Goal: Task Accomplishment & Management: Manage account settings

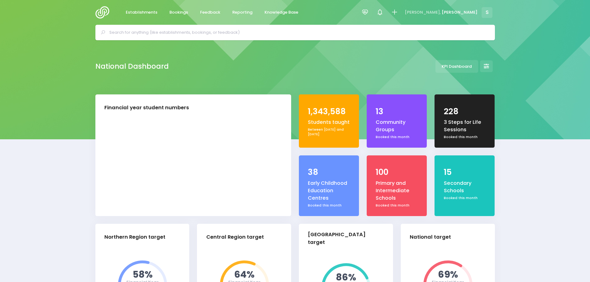
select select "5"
click at [137, 33] on input "text" at bounding box center [297, 32] width 377 height 9
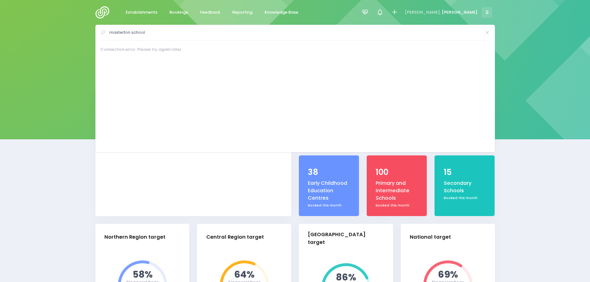
type input "masterton school"
drag, startPoint x: 106, startPoint y: 13, endPoint x: 106, endPoint y: 17, distance: 3.4
click at [106, 13] on img at bounding box center [104, 12] width 18 height 12
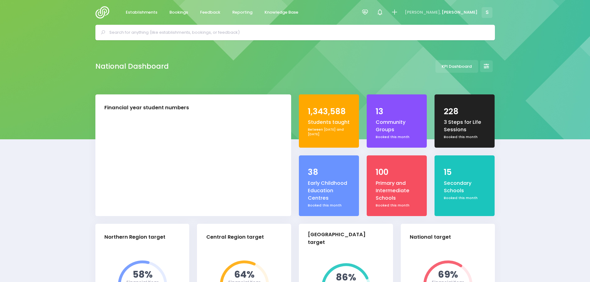
select select "5"
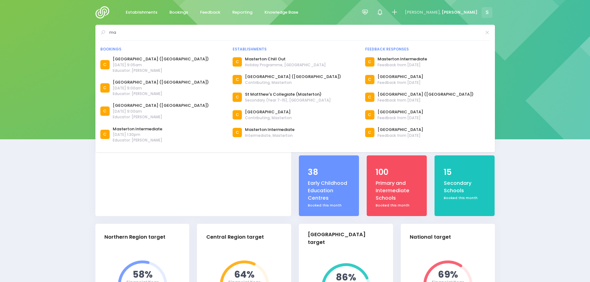
type input "m"
click at [156, 34] on input "text" at bounding box center [297, 32] width 377 height 9
click at [177, 14] on span "Bookings" at bounding box center [178, 12] width 19 height 6
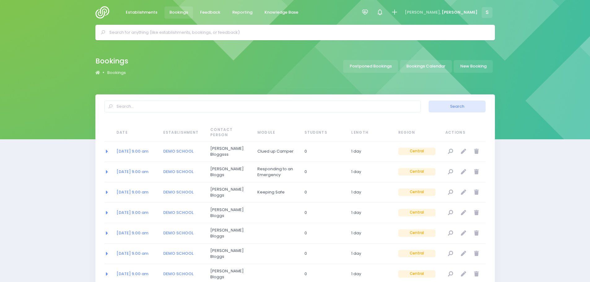
select select "20"
click at [153, 32] on input "text" at bounding box center [297, 32] width 377 height 9
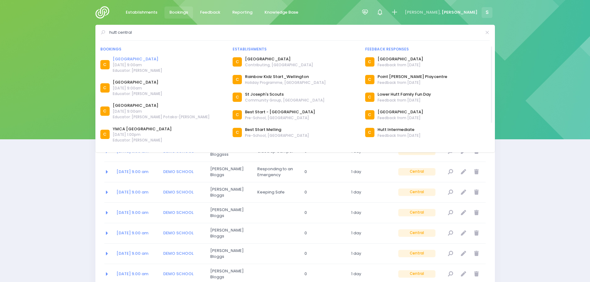
type input "hutt central"
click at [138, 58] on link "Hutt Central School" at bounding box center [138, 59] width 50 height 6
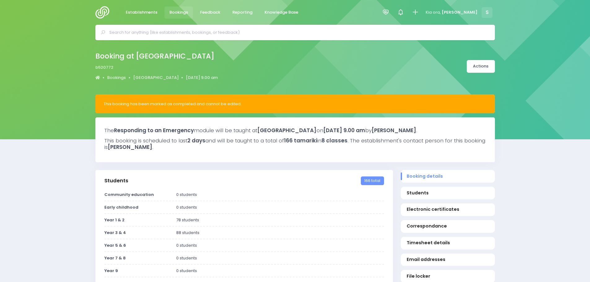
select select "5"
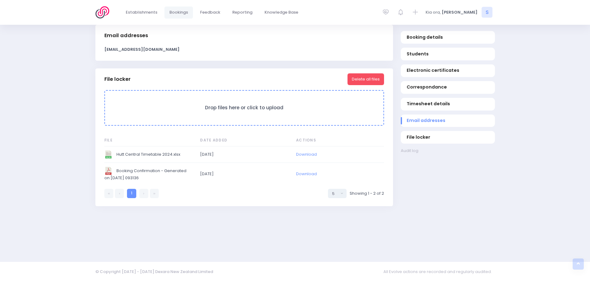
scroll to position [499, 0]
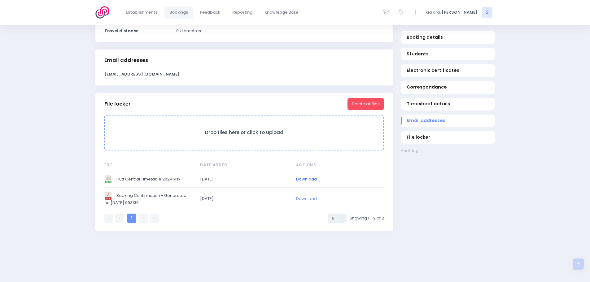
click at [305, 182] on link "Download" at bounding box center [306, 179] width 21 height 6
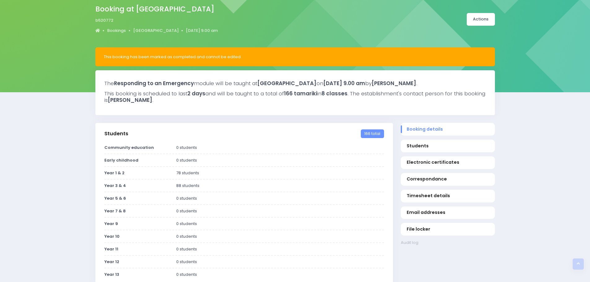
scroll to position [0, 0]
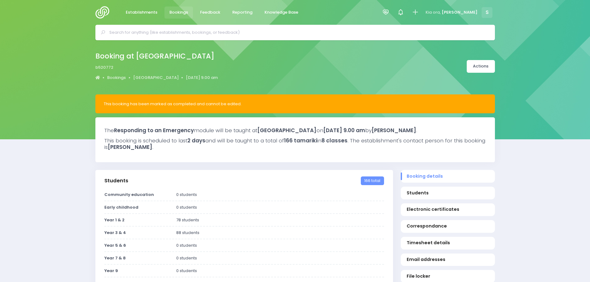
click at [162, 33] on input "text" at bounding box center [297, 32] width 377 height 9
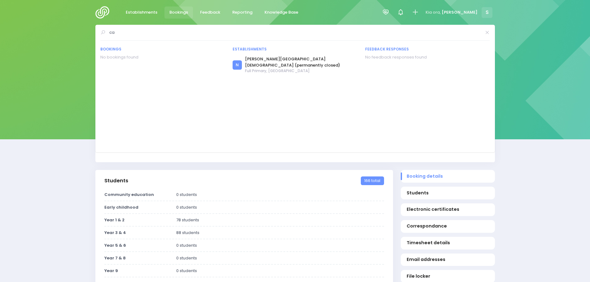
type input "c"
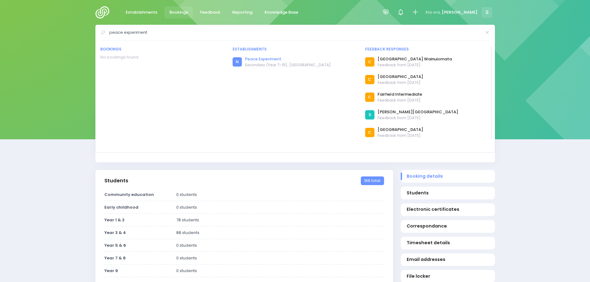
type input "peace experiment"
click at [277, 59] on link "Peace Experiment" at bounding box center [288, 59] width 86 height 6
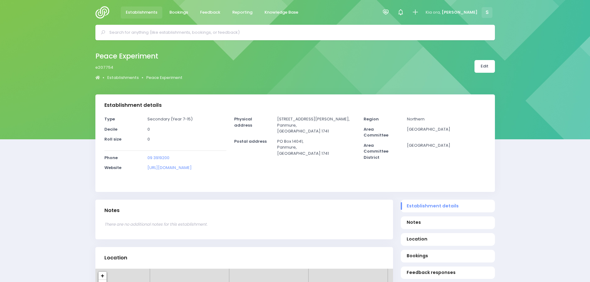
select select "5"
click at [482, 67] on link "Edit" at bounding box center [484, 66] width 20 height 13
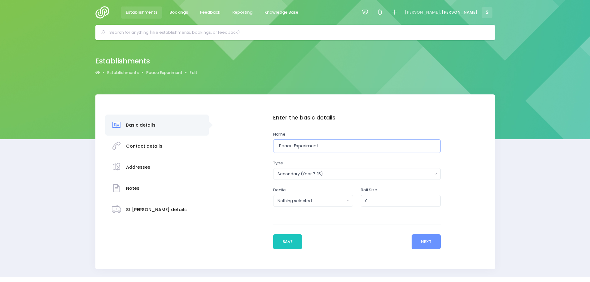
click at [329, 147] on input "Peace Experiment" at bounding box center [357, 146] width 168 height 14
type input "P"
type input "Auckland Montessori College"
click at [296, 243] on button "Save" at bounding box center [287, 241] width 29 height 15
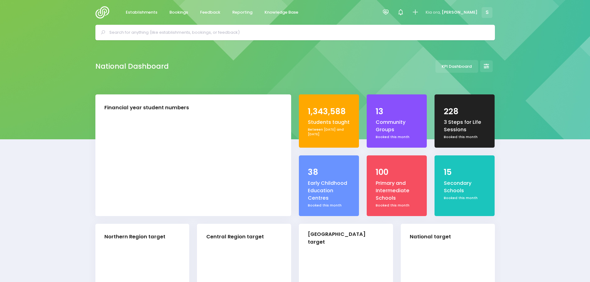
select select "5"
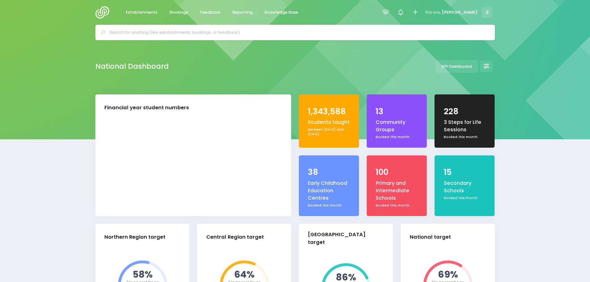
click at [121, 31] on input "text" at bounding box center [297, 32] width 377 height 9
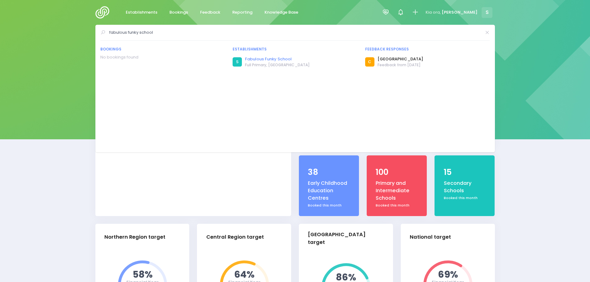
type input "fabulous funky school"
click at [284, 60] on link "Fabulous Funky School" at bounding box center [277, 59] width 65 height 6
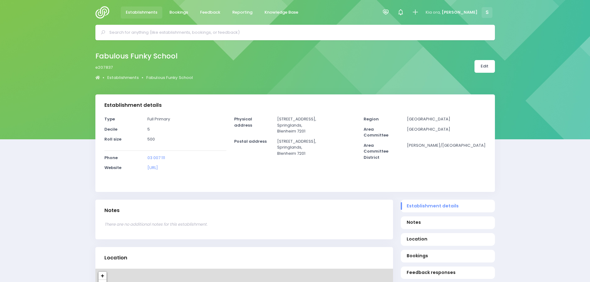
select select "5"
click at [487, 64] on link "Edit" at bounding box center [484, 66] width 20 height 13
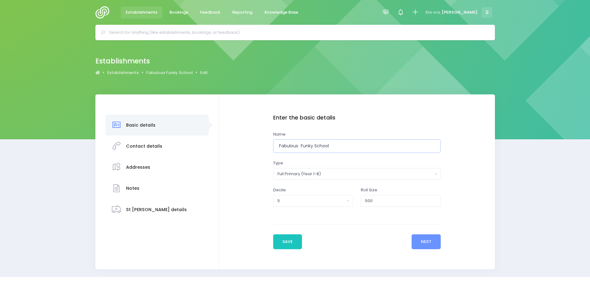
click at [334, 146] on input "Fabulous Funky School" at bounding box center [357, 146] width 168 height 14
click at [365, 147] on input "Fabulous Funky School (educator demo school)" at bounding box center [357, 146] width 168 height 14
type input "Fabulous Funky School (educator demo booking school)"
click at [294, 243] on button "Save" at bounding box center [287, 241] width 29 height 15
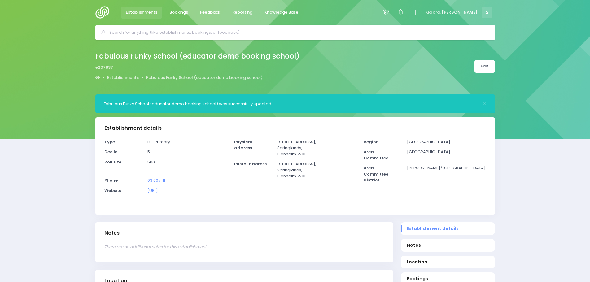
select select "5"
click at [176, 34] on input "text" at bounding box center [297, 32] width 377 height 9
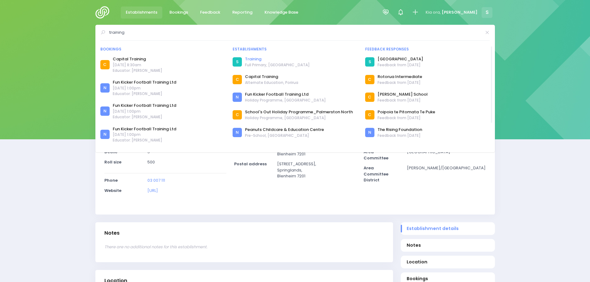
type input "training"
click at [255, 58] on link "Training" at bounding box center [277, 59] width 65 height 6
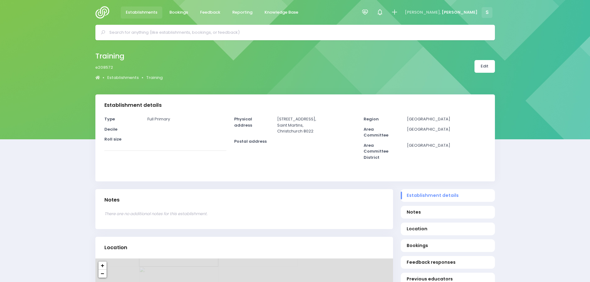
select select "5"
click at [484, 66] on link "Edit" at bounding box center [484, 66] width 20 height 13
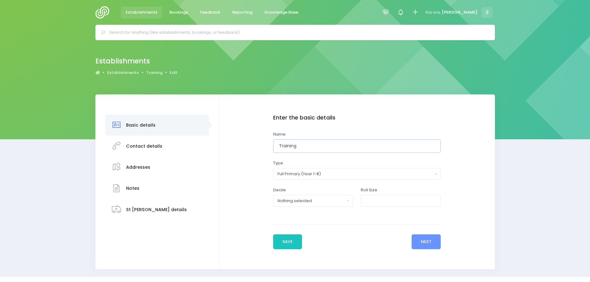
click at [306, 146] on input "Training" at bounding box center [357, 146] width 168 height 14
type input "Training (educator demo school)"
click at [290, 243] on button "Save" at bounding box center [287, 241] width 29 height 15
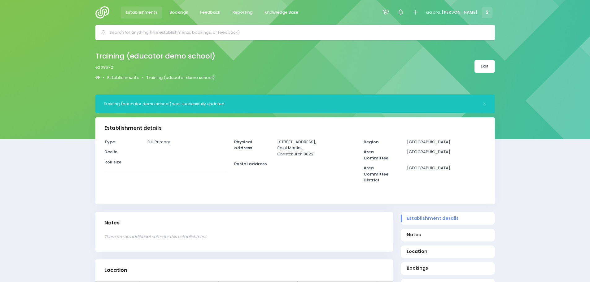
select select "5"
click at [177, 31] on input "text" at bounding box center [297, 32] width 377 height 9
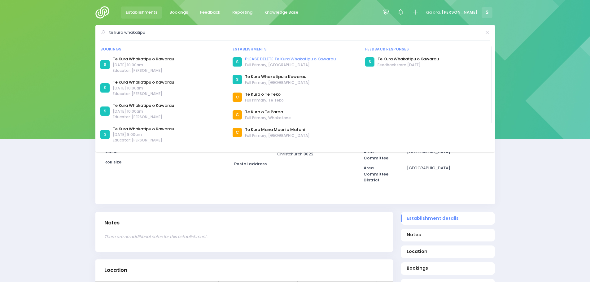
type input "te kura whakatipu"
click at [293, 59] on link "PLEASE DELETE Te Kura Whakatipu o Kawarau" at bounding box center [290, 59] width 91 height 6
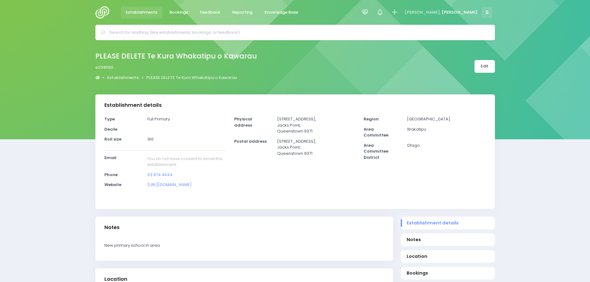
select select "5"
click at [483, 69] on link "Edit" at bounding box center [484, 66] width 20 height 13
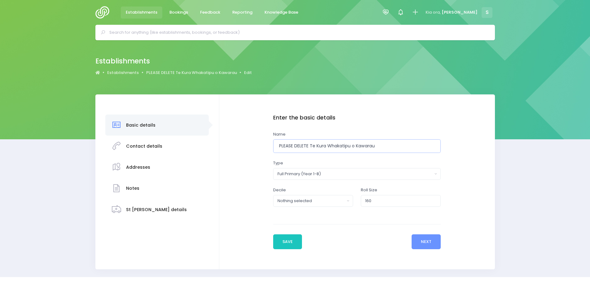
click at [310, 146] on input "PLEASE DELETE Te Kura Whakatipu o Kawarau" at bounding box center [357, 146] width 168 height 14
click at [301, 145] on input "Double up booking, don't use -Te Kura Whakatipu o Kawarau" at bounding box center [357, 146] width 168 height 14
type input "Double up establishment booking, don't use -Te Kura Whakatipu o Kawarau"
click at [288, 242] on button "Save" at bounding box center [287, 241] width 29 height 15
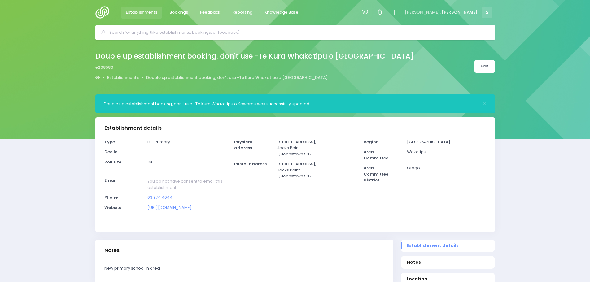
select select "5"
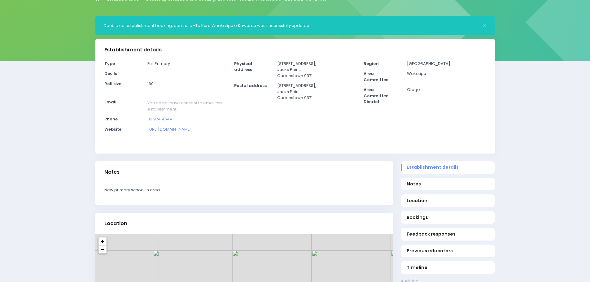
scroll to position [155, 0]
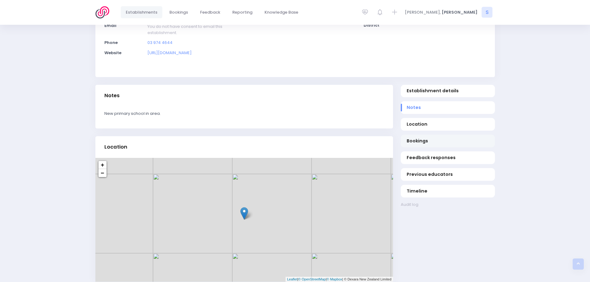
click at [422, 142] on span "Bookings" at bounding box center [448, 141] width 82 height 7
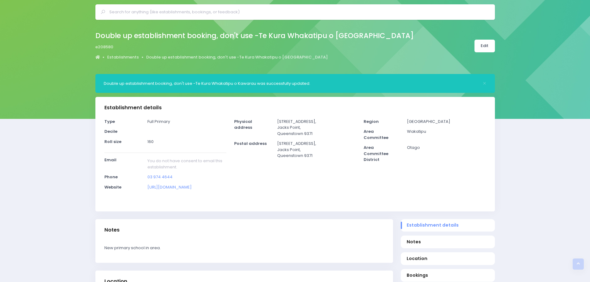
scroll to position [0, 0]
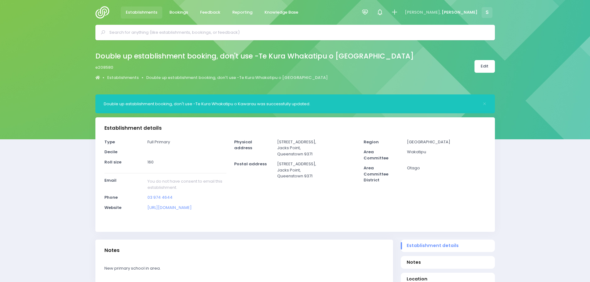
click at [175, 33] on input "text" at bounding box center [297, 32] width 377 height 9
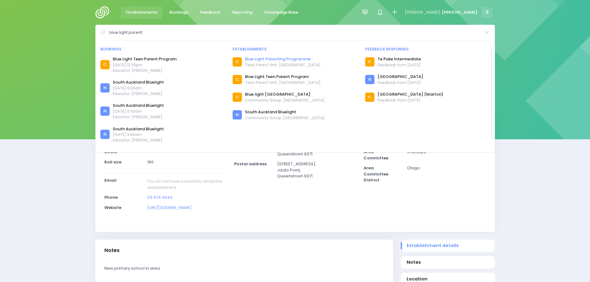
type input "blue light parent"
click at [291, 59] on link "Blue Light Parenting Programme" at bounding box center [283, 59] width 76 height 6
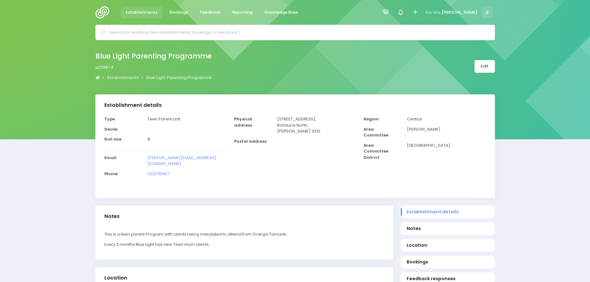
select select "5"
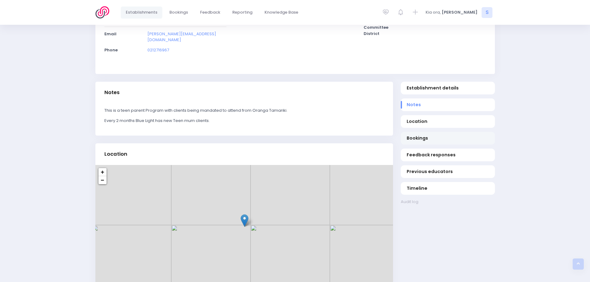
click at [420, 135] on span "Bookings" at bounding box center [448, 138] width 82 height 7
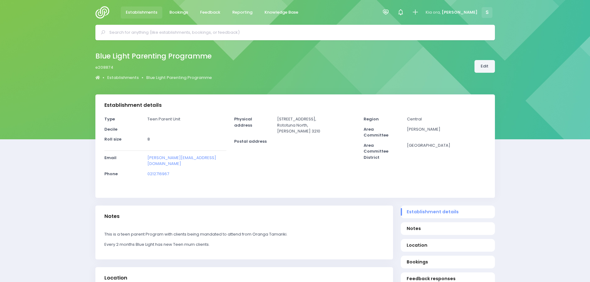
click at [487, 68] on link "Edit" at bounding box center [484, 66] width 20 height 13
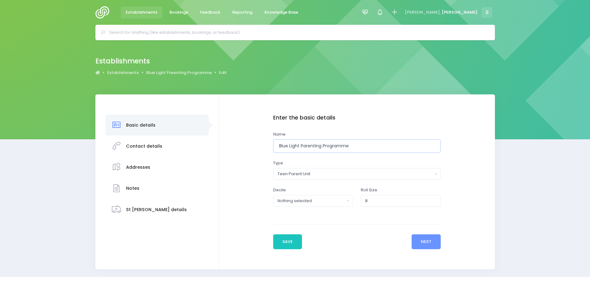
click at [278, 147] on input "Blue Light Parenting Programme" at bounding box center [357, 146] width 168 height 14
click at [326, 146] on input "Double up booking - do not use -Blue Light Parenting Programme" at bounding box center [357, 146] width 168 height 14
type input "Double up booking, do not use -Blue Light Parenting Programme"
click at [282, 241] on button "Save" at bounding box center [287, 241] width 29 height 15
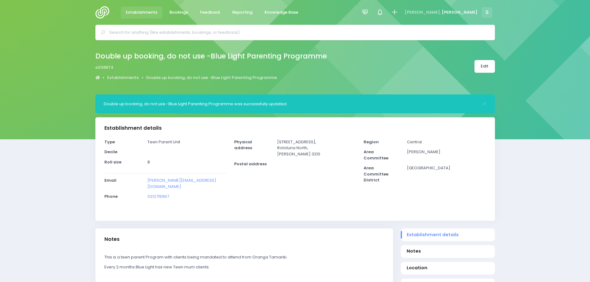
select select "5"
click at [194, 35] on input "text" at bounding box center [297, 32] width 377 height 9
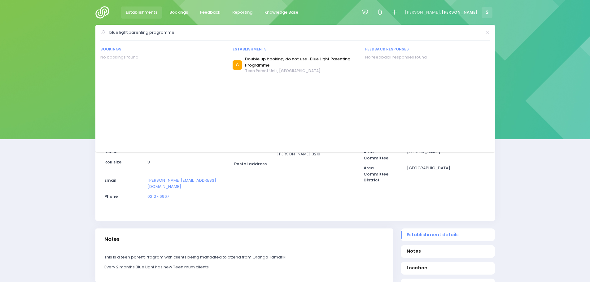
type input "blue light parenting programme"
drag, startPoint x: 57, startPoint y: 84, endPoint x: 69, endPoint y: 53, distance: 32.8
click at [57, 83] on div "Double up booking, do not use -Blue Light Parenting Programme e208874 Establish…" at bounding box center [295, 67] width 590 height 54
click at [100, 10] on img at bounding box center [104, 12] width 18 height 12
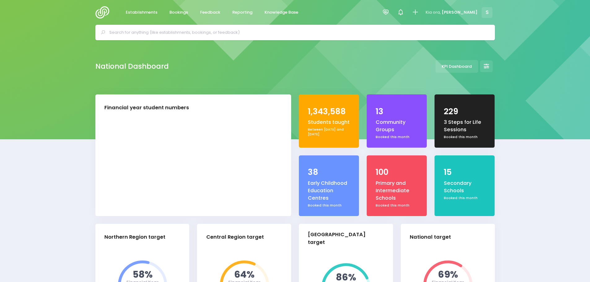
select select "5"
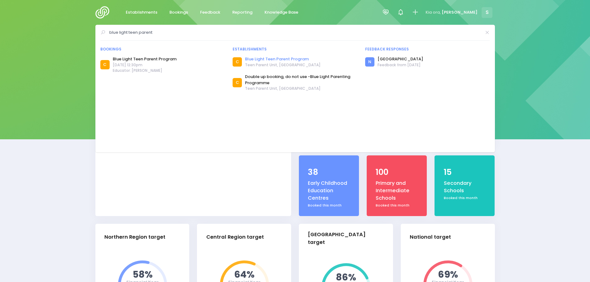
type input "blue light teen parent"
click at [263, 59] on link "Blue Light Teen Parent Program" at bounding box center [283, 59] width 76 height 6
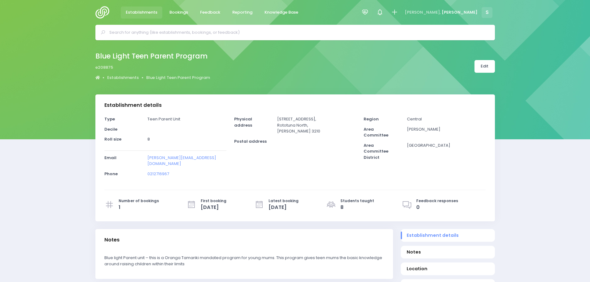
select select "5"
click at [483, 70] on link "Edit" at bounding box center [484, 66] width 20 height 13
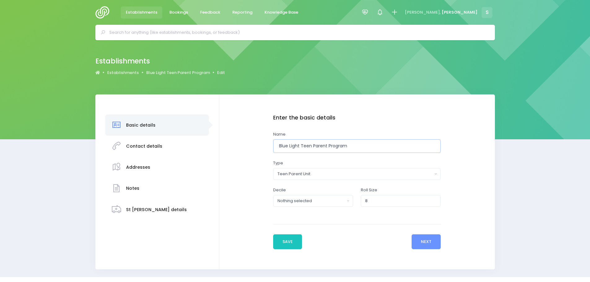
click at [354, 147] on input "Blue Light Teen Parent Program" at bounding box center [357, 146] width 168 height 14
type input "B"
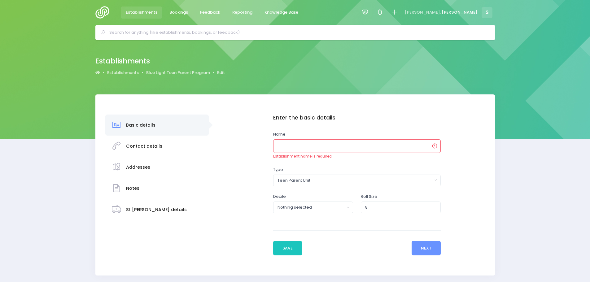
paste input "Te Āhuru Mōwai Rotorua School for Young Parents"
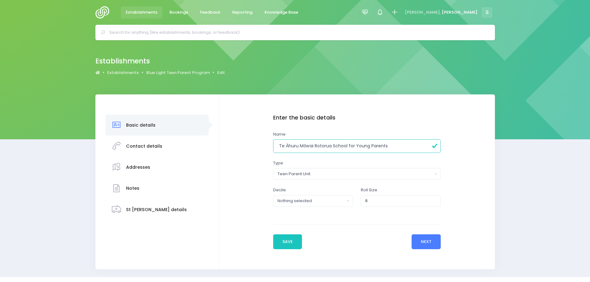
type input "Te Āhuru Mōwai Rotorua School for Young Parents"
click at [424, 246] on button "Next" at bounding box center [426, 241] width 29 height 15
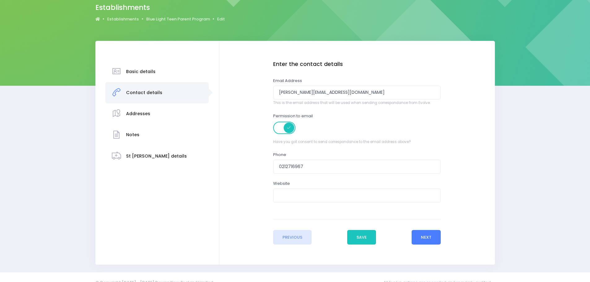
scroll to position [64, 0]
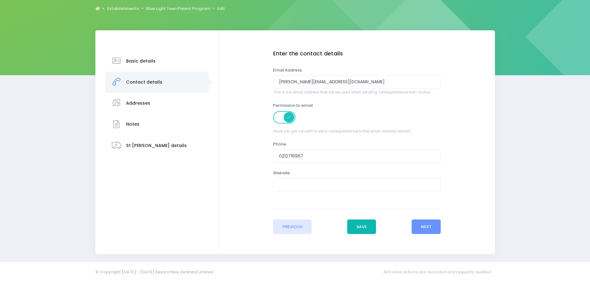
click at [360, 230] on button "Save" at bounding box center [361, 227] width 29 height 15
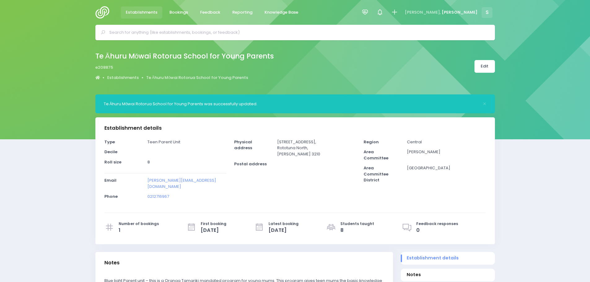
select select "5"
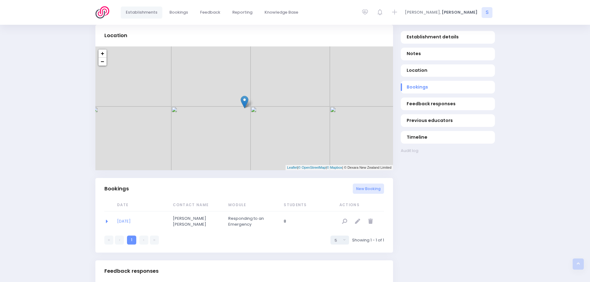
scroll to position [372, 0]
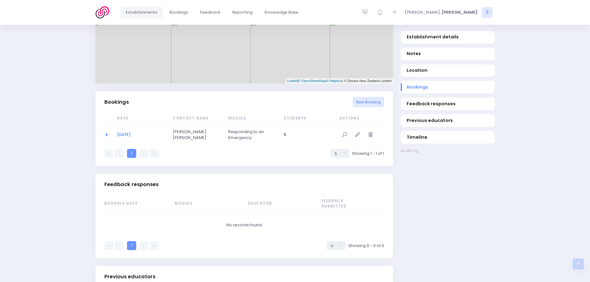
click at [123, 132] on link "26/09/2030" at bounding box center [124, 135] width 14 height 6
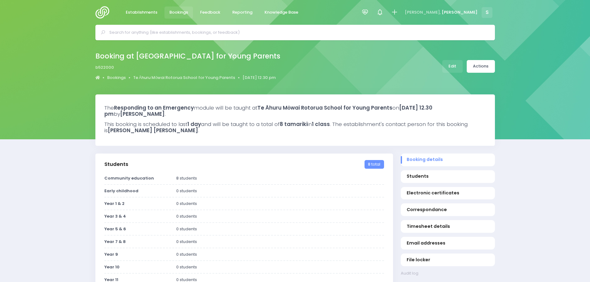
select select "5"
click at [480, 69] on link "Actions" at bounding box center [481, 66] width 28 height 13
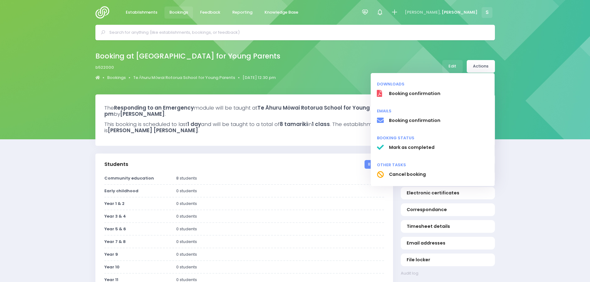
click at [333, 81] on div "Booking at Te Āhuru Mōwai Rotorua School for Young Parents b522000 Bookings Te …" at bounding box center [295, 66] width 415 height 33
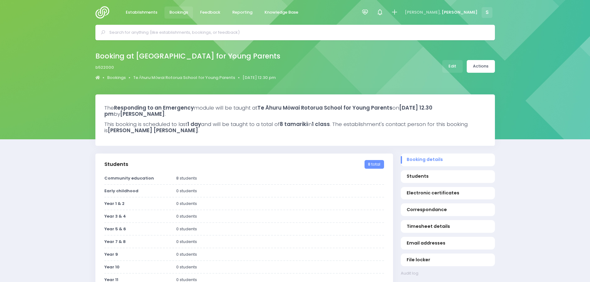
click at [132, 35] on input "text" at bounding box center [297, 32] width 377 height 9
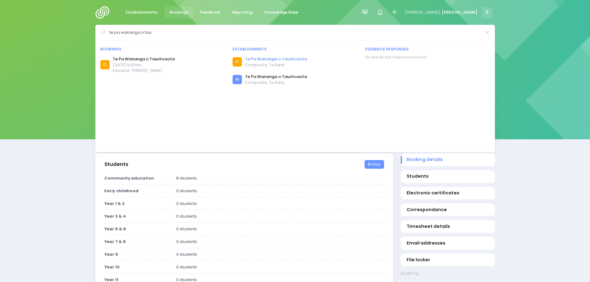
type input "te pa wananga o tau"
click at [269, 59] on link "Te Pa Wananga o Tauritoaota" at bounding box center [276, 59] width 62 height 6
click at [276, 76] on link "Te Pa Wananga o Tauritoaota" at bounding box center [276, 77] width 62 height 6
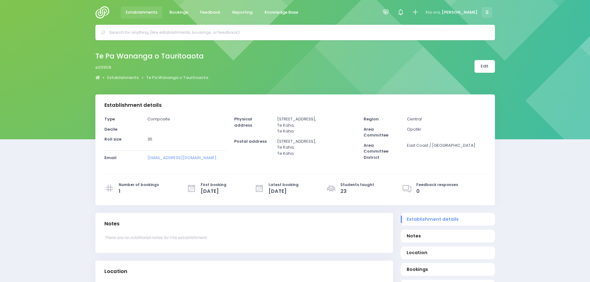
select select "5"
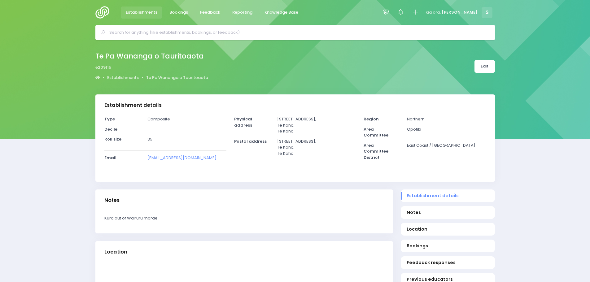
select select "5"
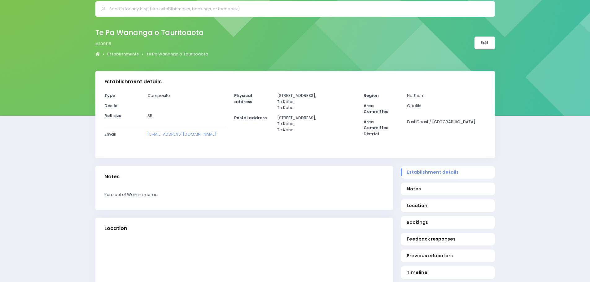
scroll to position [124, 0]
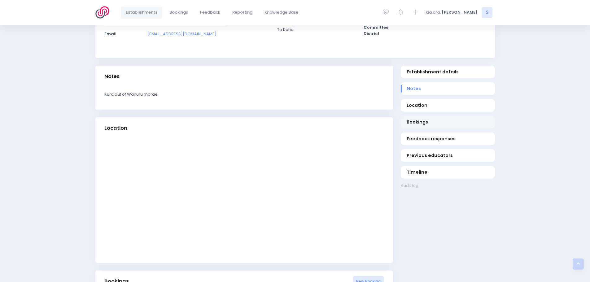
click at [418, 121] on span "Bookings" at bounding box center [448, 122] width 82 height 7
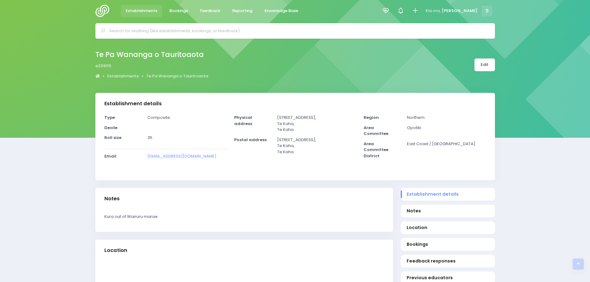
scroll to position [0, 0]
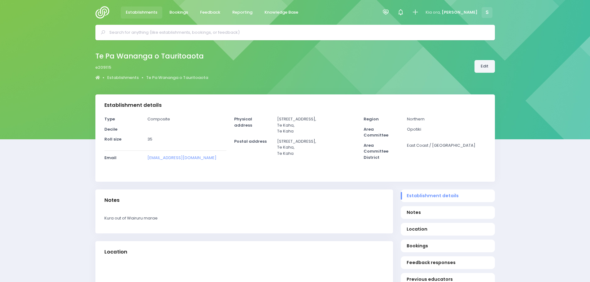
click at [485, 67] on link "Edit" at bounding box center [484, 66] width 20 height 13
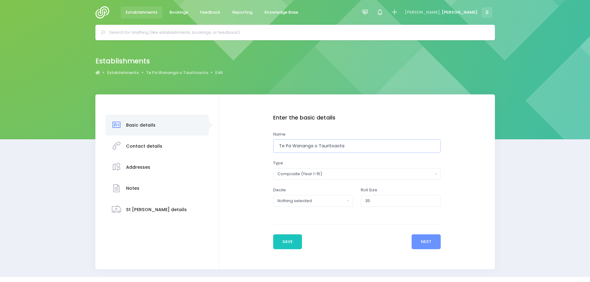
click at [278, 145] on input "Te Pa Wananga o Tauritoaota" at bounding box center [357, 146] width 168 height 14
type input "Double up booking, do not use -Te Pa Wananga o Tauritoaota"
click at [289, 244] on button "Save" at bounding box center [287, 241] width 29 height 15
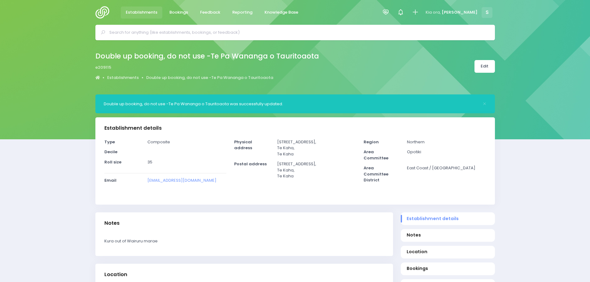
select select "5"
drag, startPoint x: 180, startPoint y: 10, endPoint x: 214, endPoint y: 38, distance: 44.0
click at [180, 10] on span "Bookings" at bounding box center [178, 12] width 19 height 6
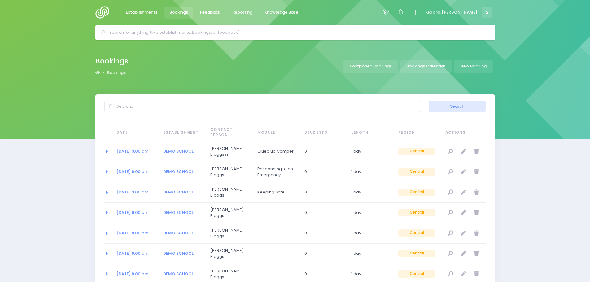
select select "20"
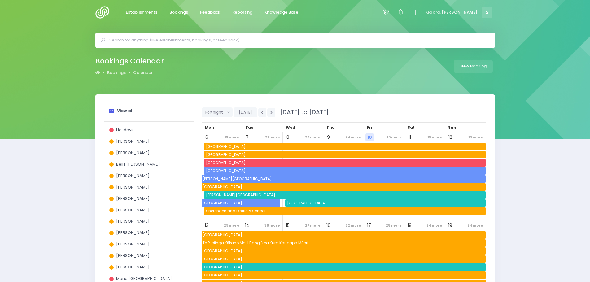
click at [110, 110] on span at bounding box center [111, 111] width 4 height 4
click at [0, 0] on input "View all" at bounding box center [0, 0] width 0 height 0
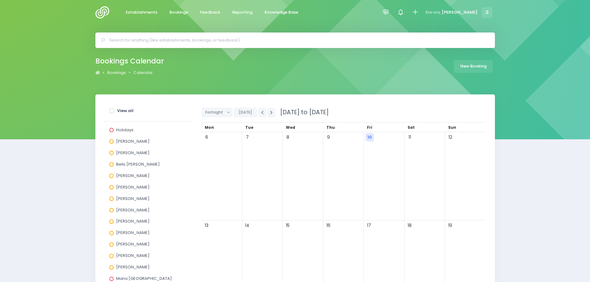
scroll to position [186, 0]
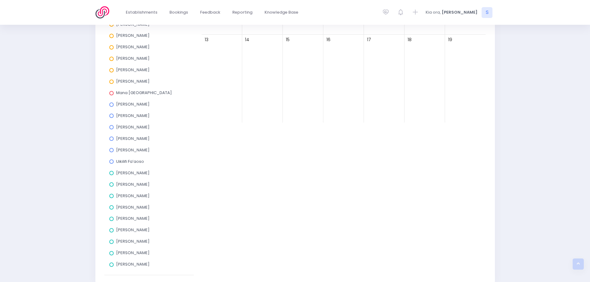
click at [111, 265] on span at bounding box center [111, 265] width 4 height 4
click at [0, 0] on input "[PERSON_NAME]" at bounding box center [0, 0] width 0 height 0
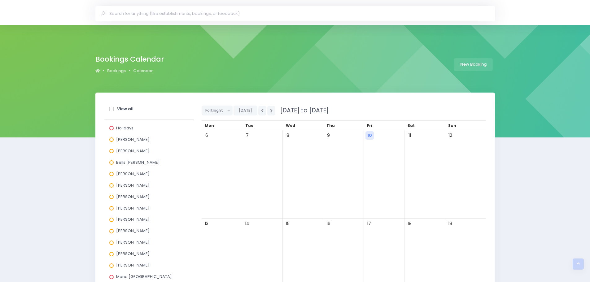
scroll to position [0, 0]
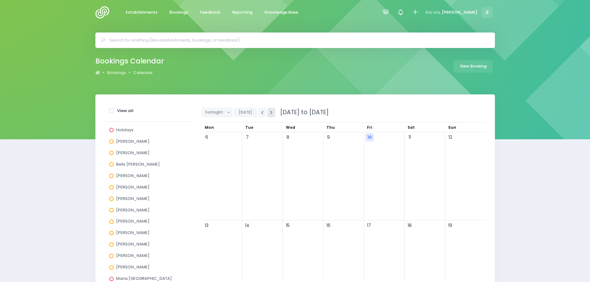
click at [268, 114] on button "button" at bounding box center [271, 113] width 8 height 10
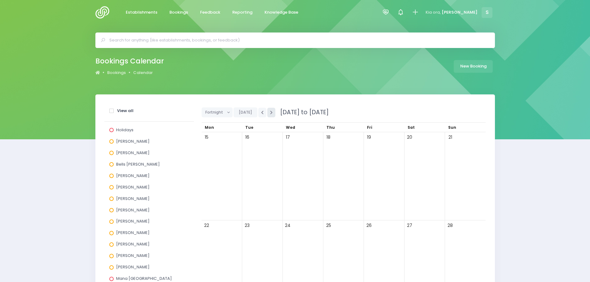
click at [268, 114] on button "button" at bounding box center [271, 113] width 8 height 10
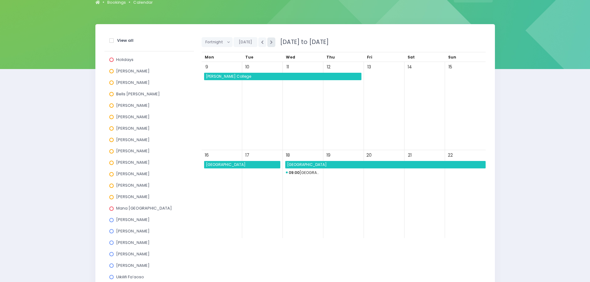
scroll to position [62, 0]
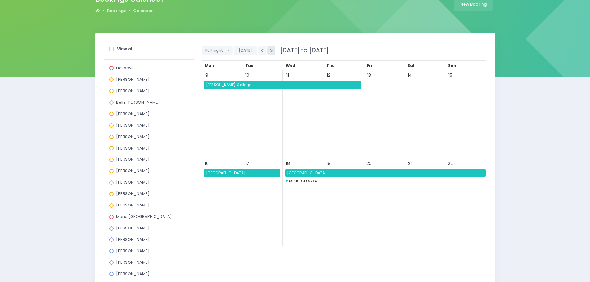
click at [269, 54] on button "button" at bounding box center [271, 51] width 8 height 10
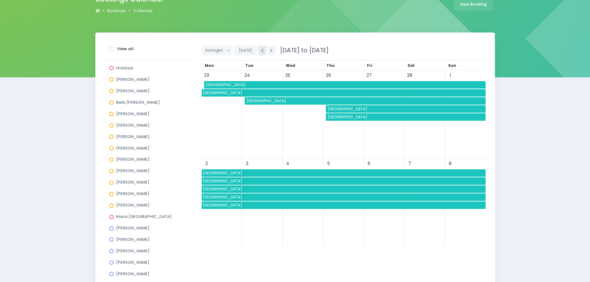
click at [261, 51] on icon "button" at bounding box center [262, 51] width 2 height 4
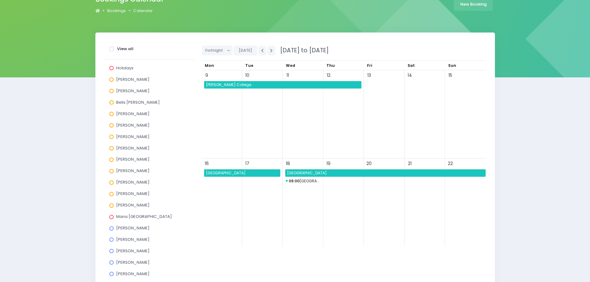
click at [309, 174] on span "New River Primary" at bounding box center [385, 172] width 199 height 7
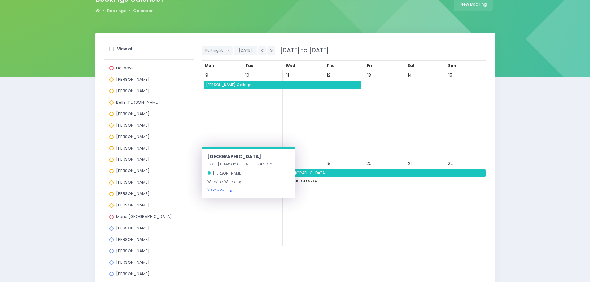
click at [221, 190] on link "View booking" at bounding box center [219, 189] width 25 height 5
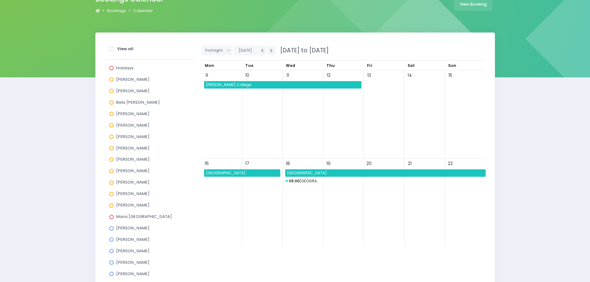
drag, startPoint x: 350, startPoint y: 227, endPoint x: 347, endPoint y: 222, distance: 5.3
click at [349, 225] on div "19" at bounding box center [343, 203] width 41 height 88
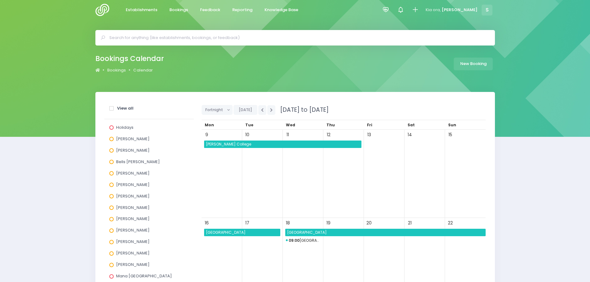
scroll to position [0, 0]
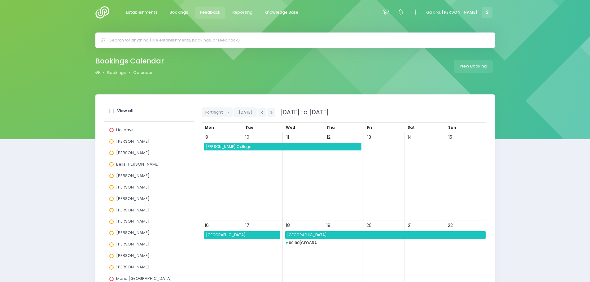
click at [206, 12] on span "Feedback" at bounding box center [210, 12] width 20 height 6
click at [209, 14] on span "Feedback" at bounding box center [210, 12] width 20 height 6
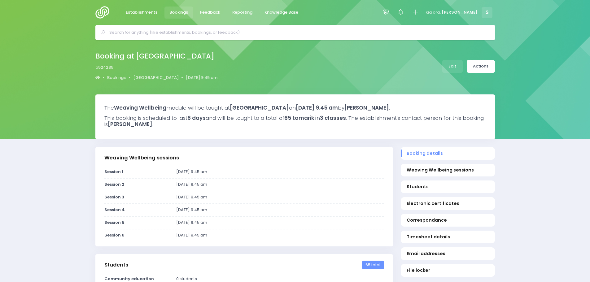
select select "5"
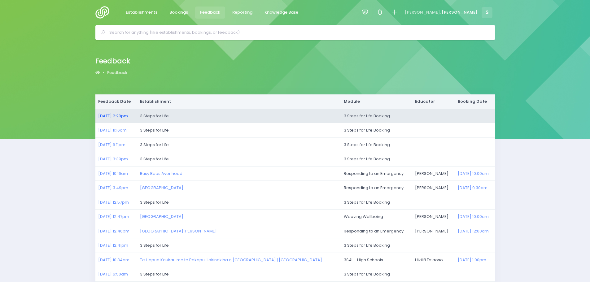
click at [124, 117] on link "[DATE] 2:20pm" at bounding box center [113, 116] width 30 height 6
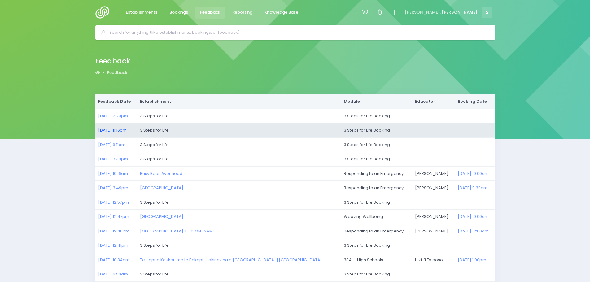
click at [125, 129] on link "[DATE] 11:16am" at bounding box center [112, 130] width 28 height 6
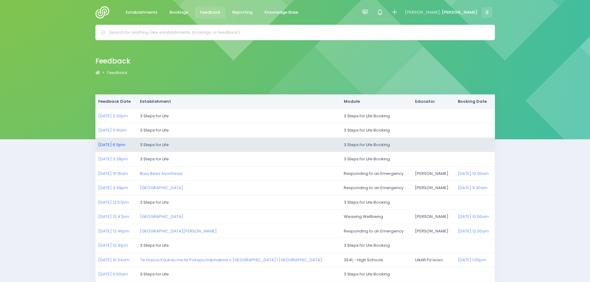
click at [124, 146] on link "[DATE] 6:11pm" at bounding box center [111, 145] width 27 height 6
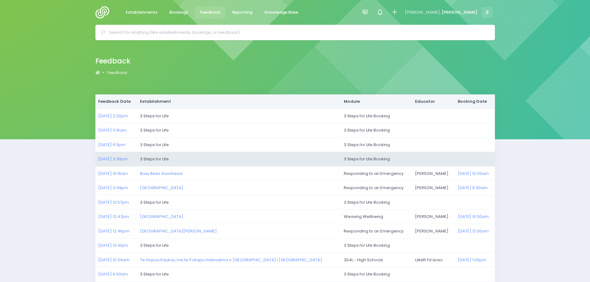
click at [116, 162] on td "09/10/2025 3:39pm" at bounding box center [116, 159] width 42 height 15
click at [113, 160] on link "09/10/2025 3:39pm" at bounding box center [113, 159] width 30 height 6
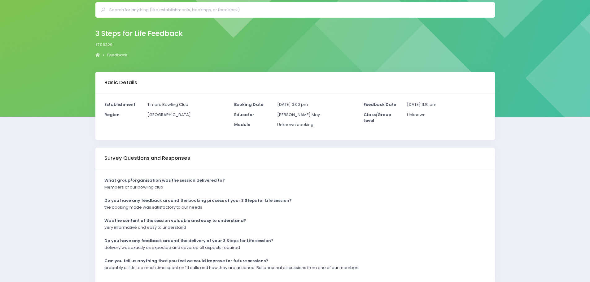
scroll to position [55, 0]
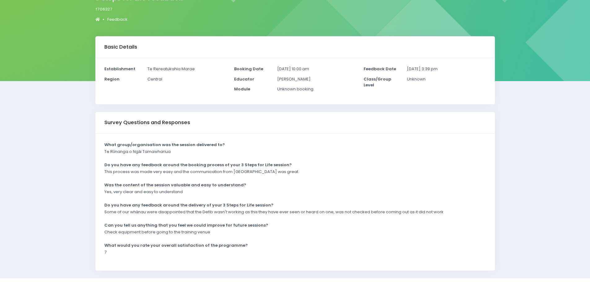
scroll to position [62, 0]
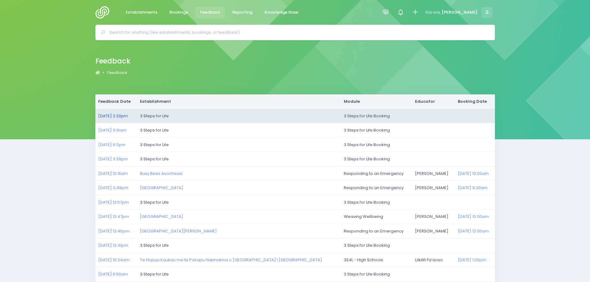
click at [117, 116] on link "10/10/2025 2:20pm" at bounding box center [113, 116] width 30 height 6
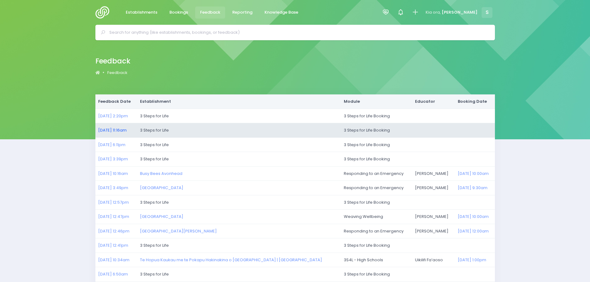
click at [119, 130] on link "10/10/2025 11:16am" at bounding box center [112, 130] width 28 height 6
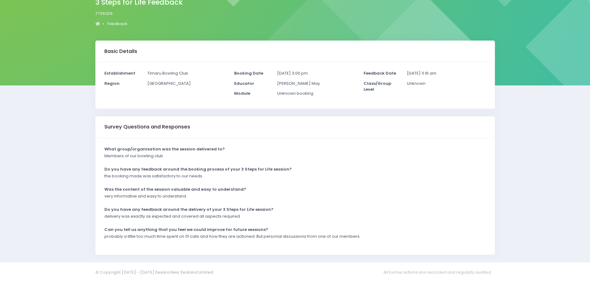
scroll to position [55, 0]
